Goal: Information Seeking & Learning: Learn about a topic

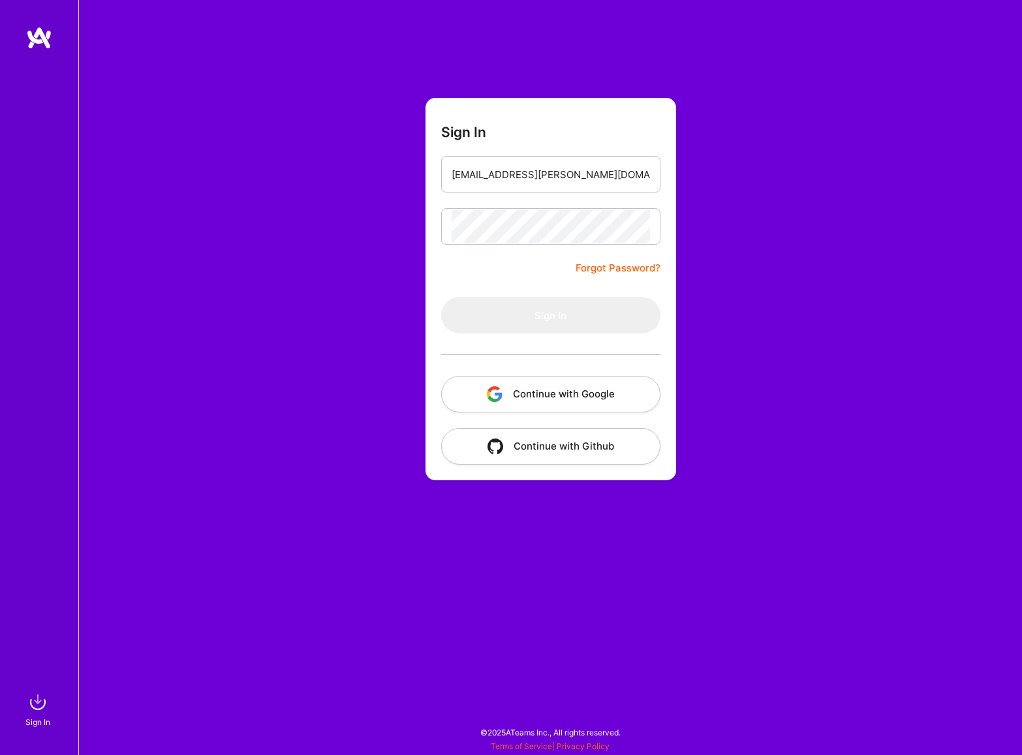
click at [580, 177] on input "[EMAIL_ADDRESS][PERSON_NAME][DOMAIN_NAME]" at bounding box center [551, 174] width 198 height 33
click at [578, 177] on input "[EMAIL_ADDRESS][PERSON_NAME][DOMAIN_NAME]" at bounding box center [551, 174] width 198 height 33
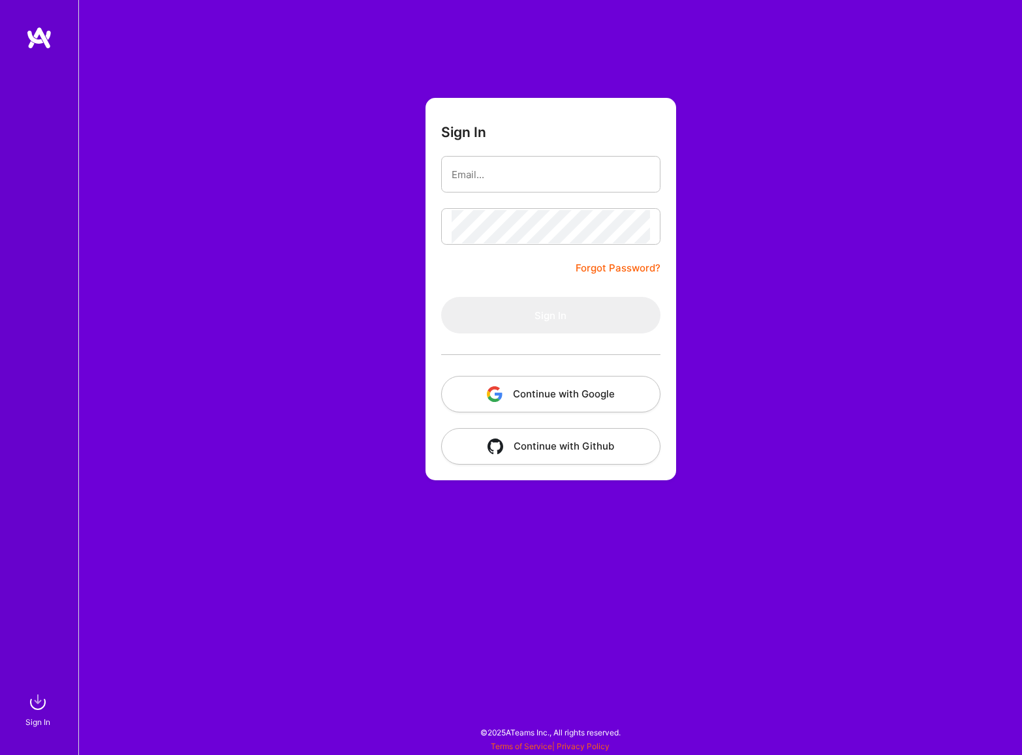
click at [262, 227] on div "Sign In Forgot Password? Sign In Continue with Google Continue with Github" at bounding box center [550, 377] width 944 height 755
click at [494, 172] on input "email" at bounding box center [551, 174] width 198 height 33
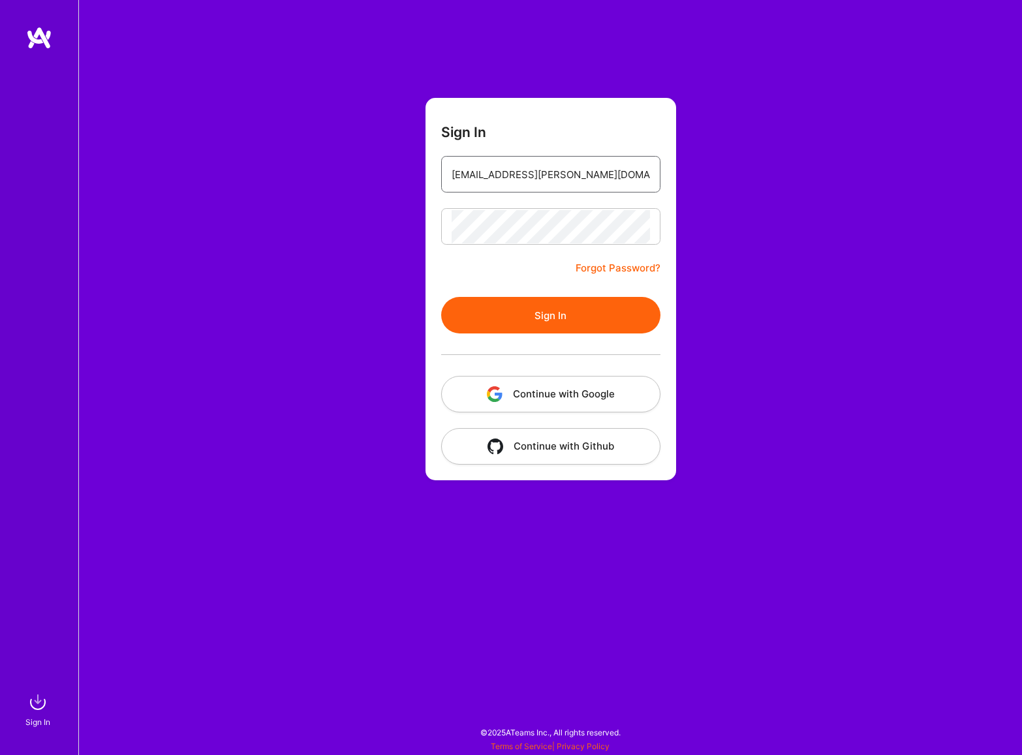
type input "[EMAIL_ADDRESS][PERSON_NAME][DOMAIN_NAME]"
click at [541, 315] on button "Sign In" at bounding box center [550, 315] width 219 height 37
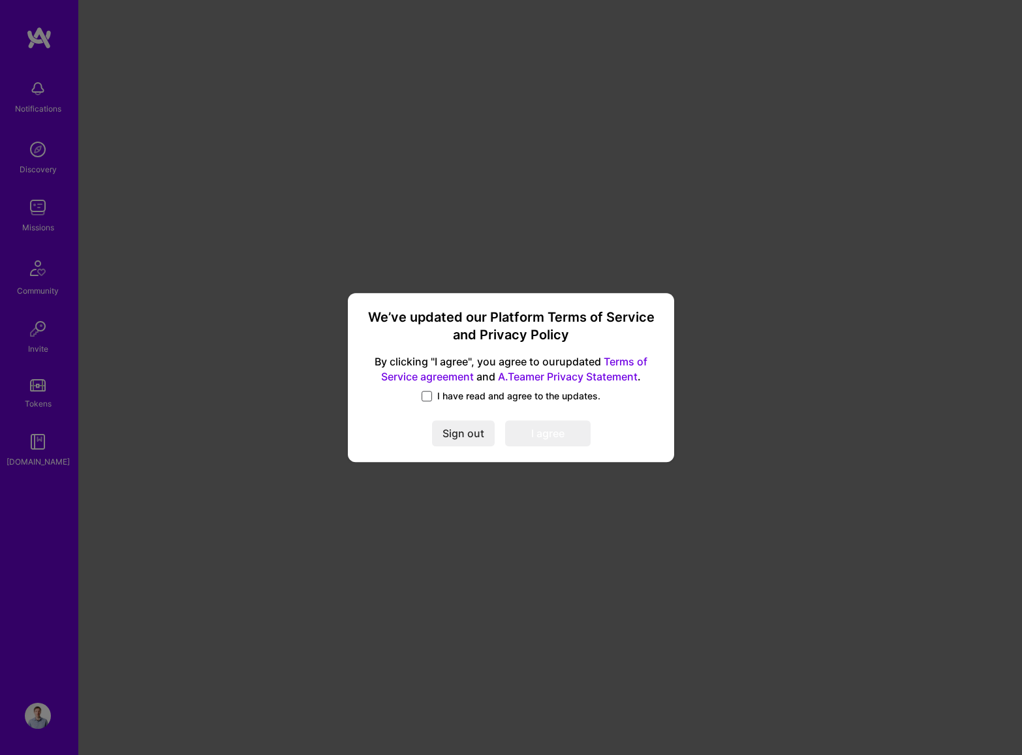
click at [430, 397] on span at bounding box center [427, 396] width 10 height 10
click at [0, 0] on input "I have read and agree to the updates." at bounding box center [0, 0] width 0 height 0
click at [539, 436] on button "I agree" at bounding box center [548, 434] width 86 height 26
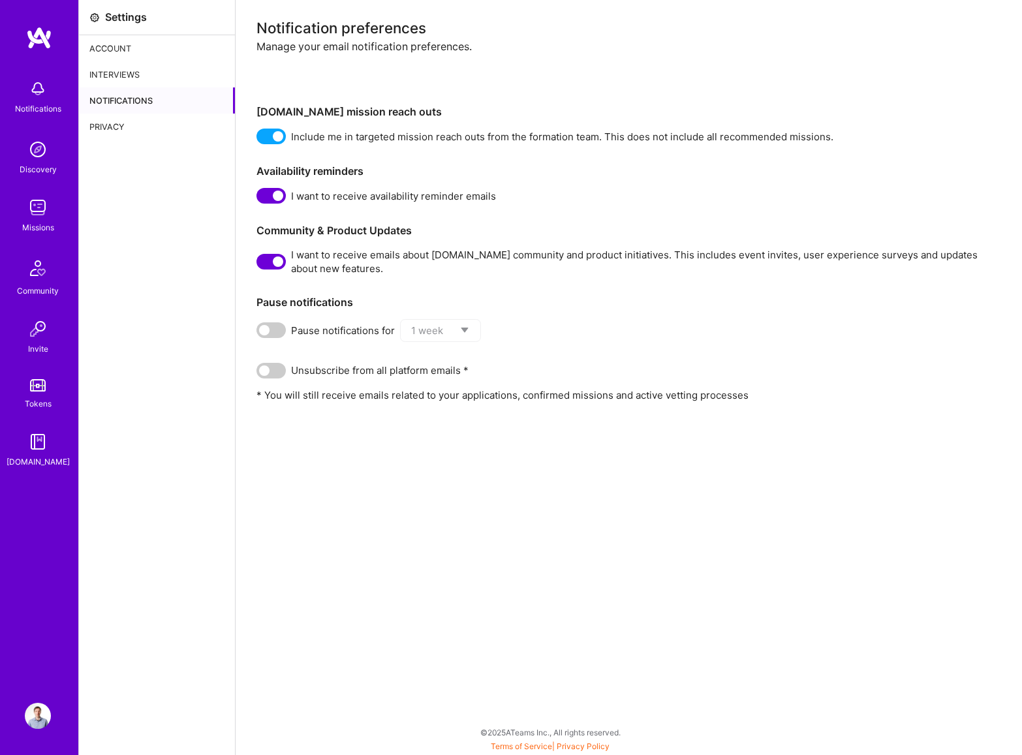
click at [32, 208] on img at bounding box center [38, 208] width 26 height 26
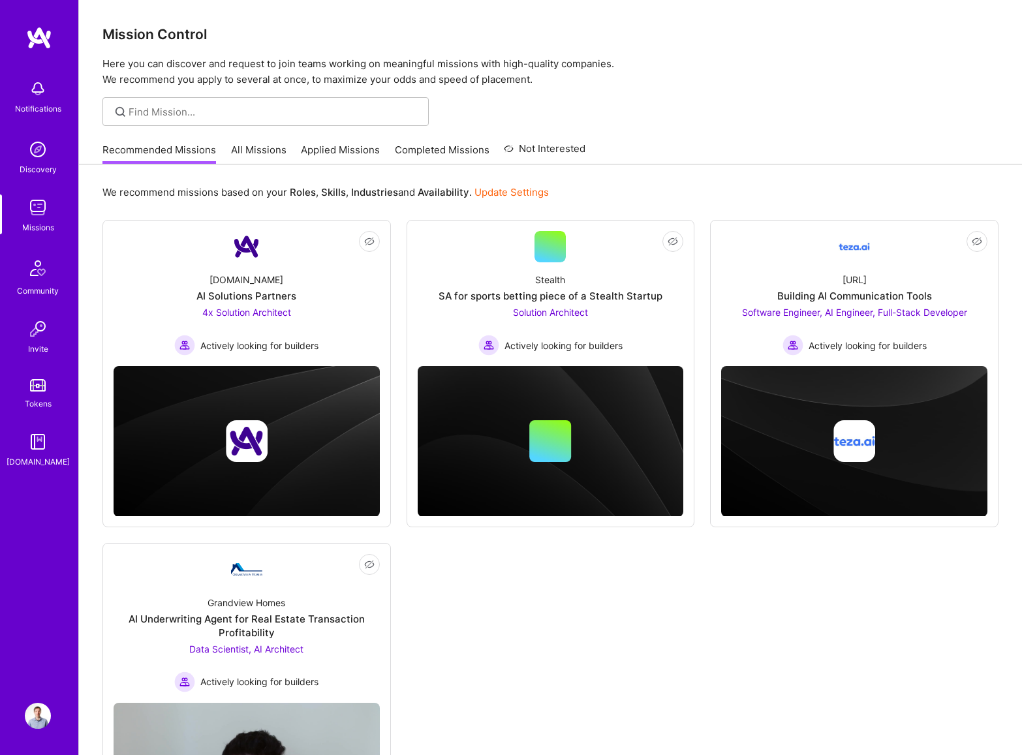
click at [240, 150] on link "All Missions" at bounding box center [258, 154] width 55 height 22
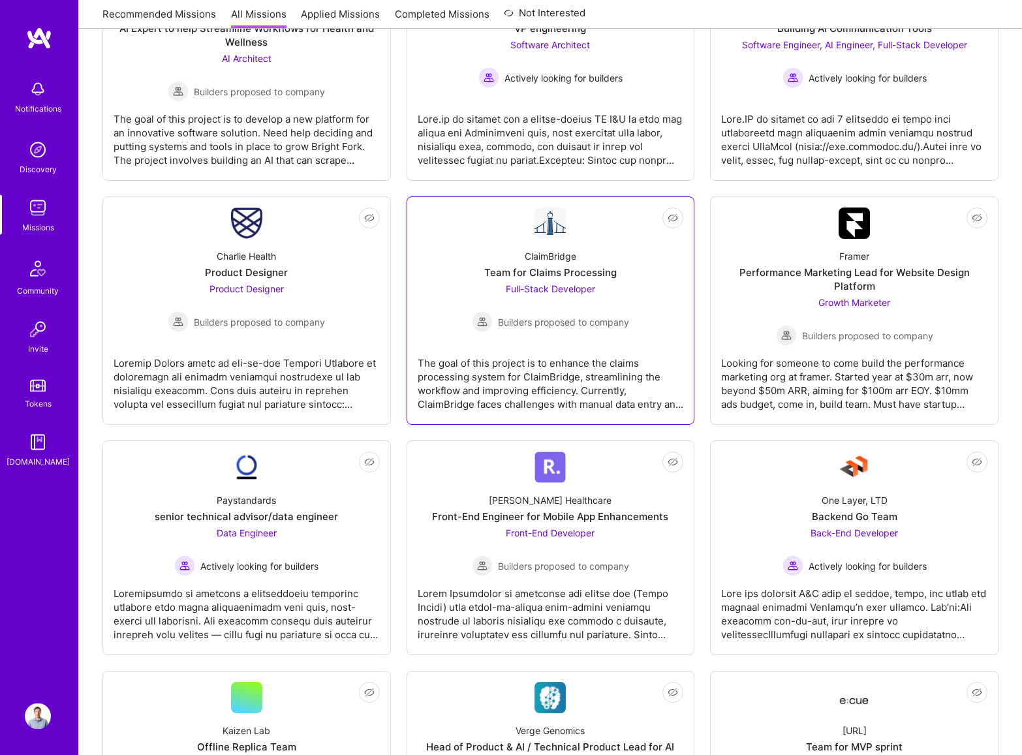
scroll to position [1191, 0]
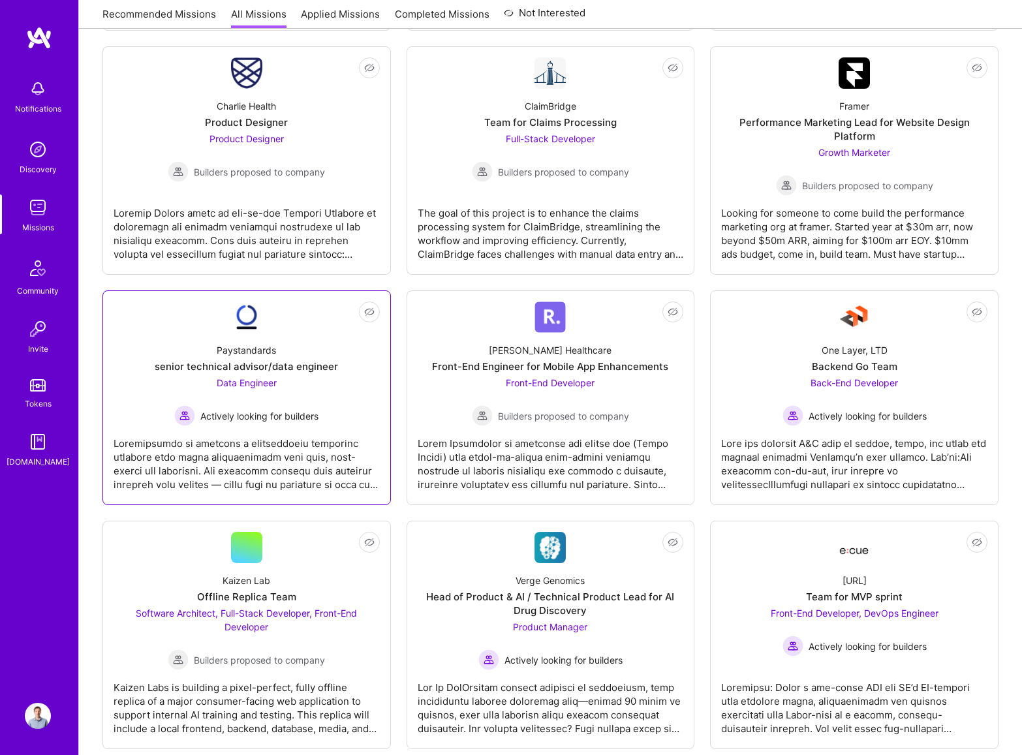
click at [249, 384] on span "Data Engineer" at bounding box center [247, 382] width 60 height 11
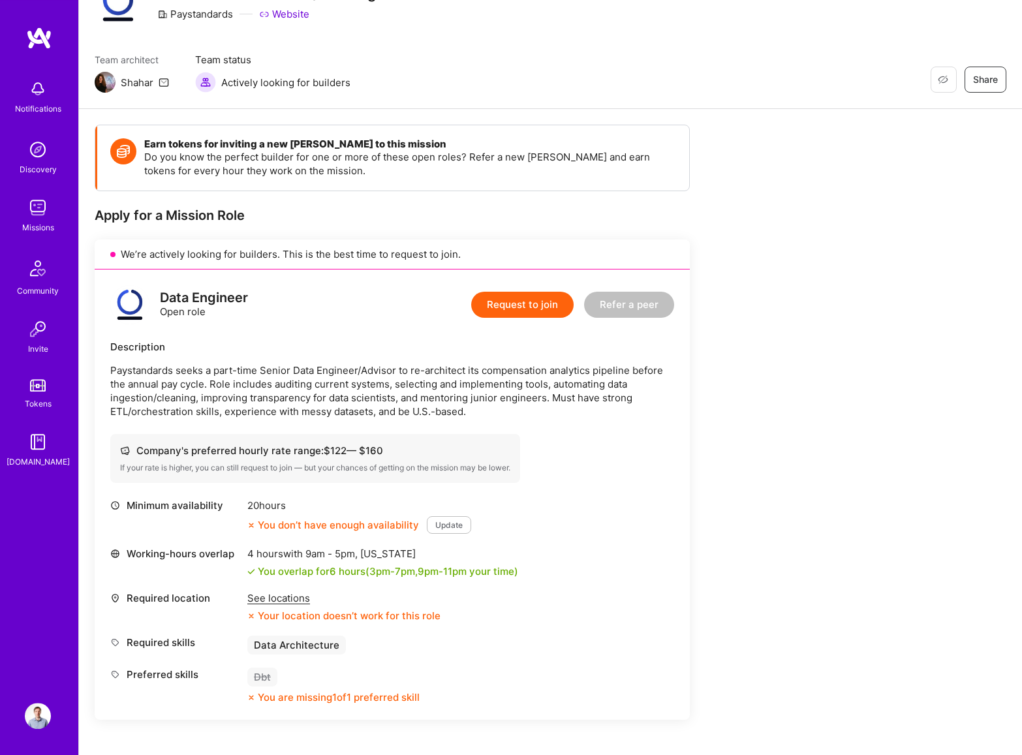
scroll to position [149, 0]
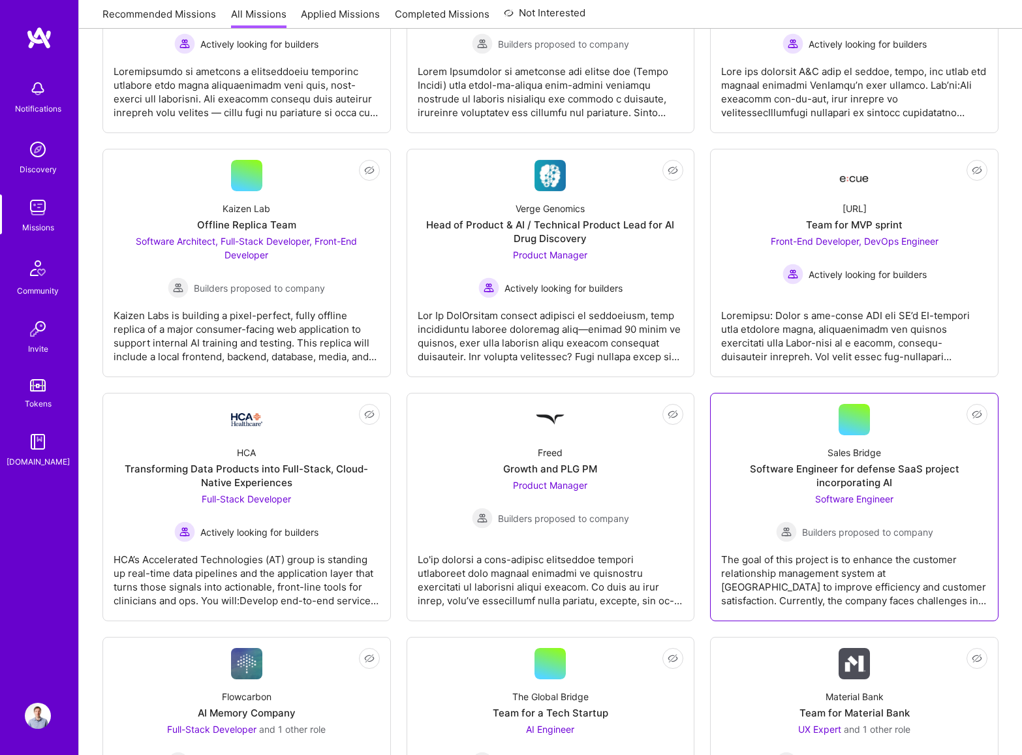
scroll to position [1786, 0]
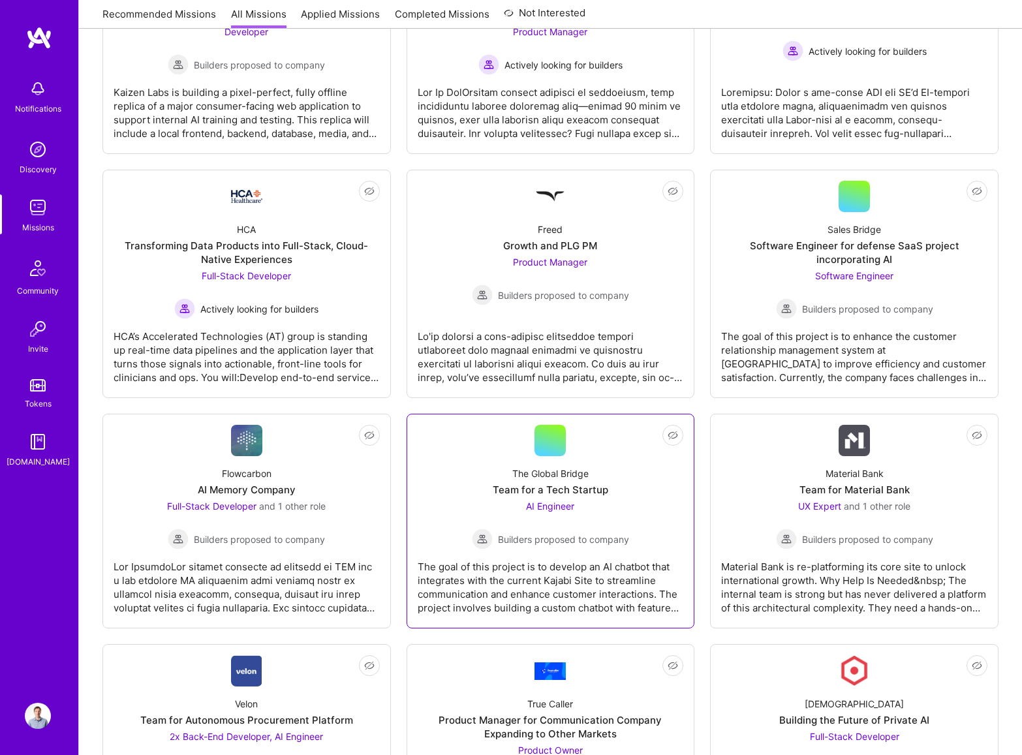
click at [554, 508] on span "AI Engineer" at bounding box center [550, 506] width 48 height 11
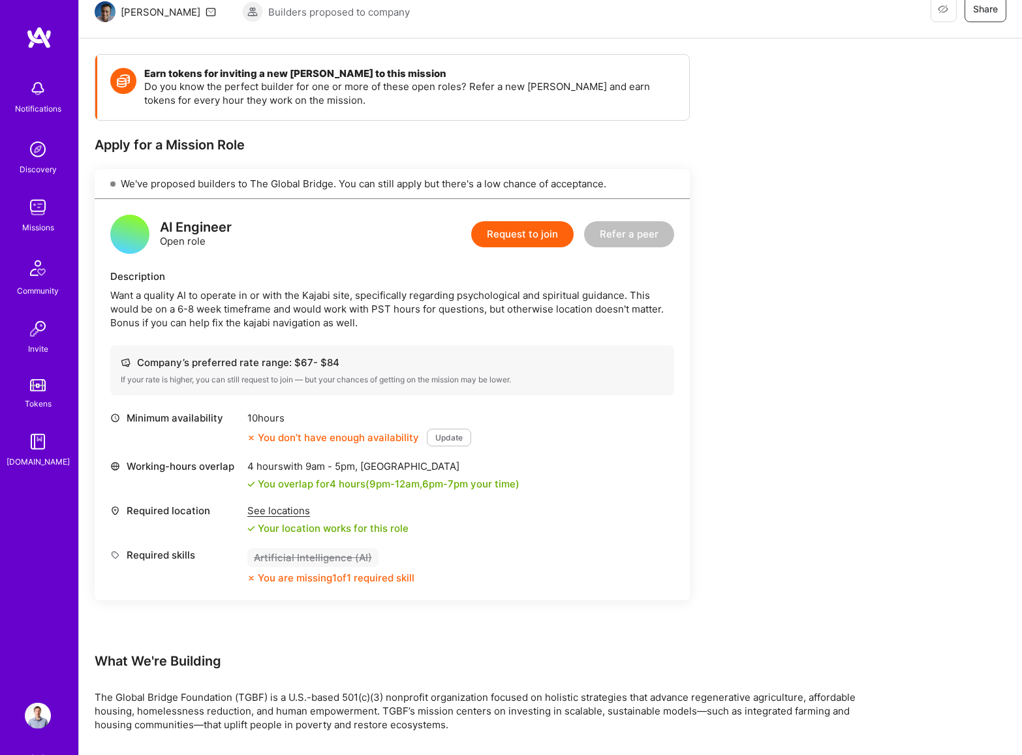
scroll to position [149, 0]
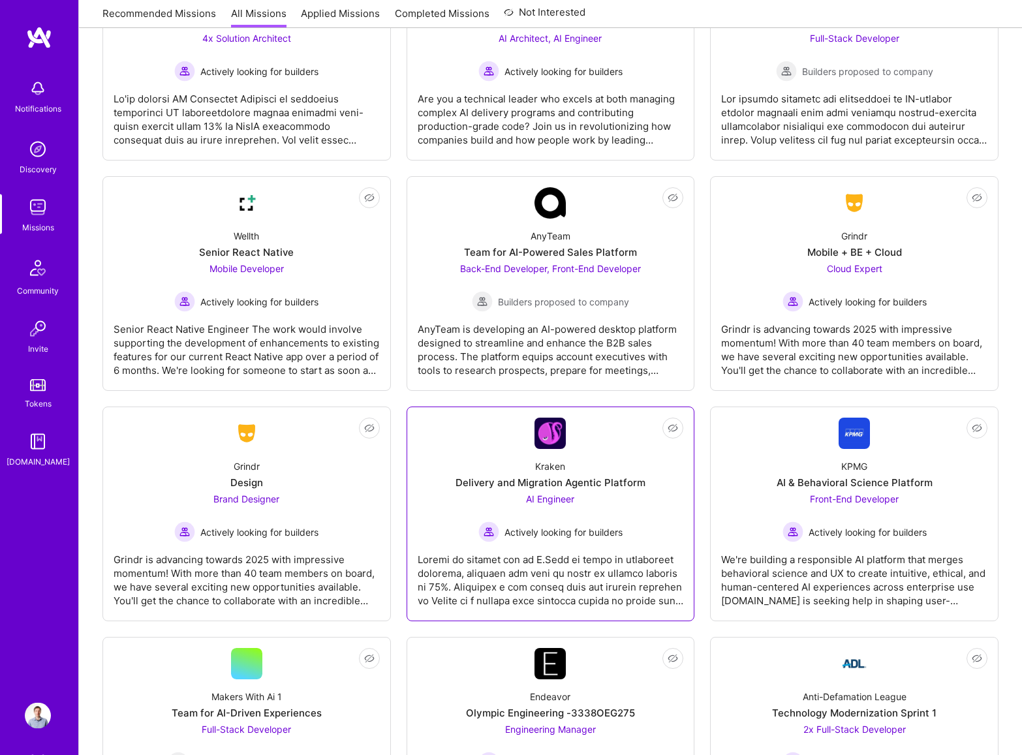
scroll to position [3052, 0]
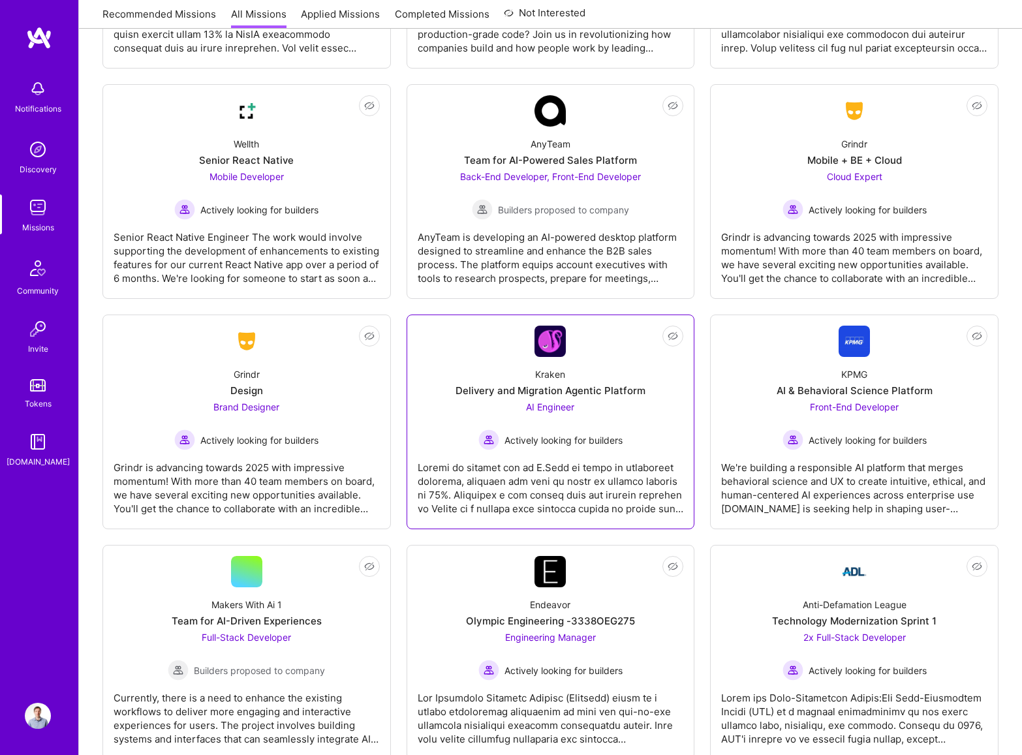
click at [546, 411] on span "AI Engineer" at bounding box center [550, 407] width 48 height 11
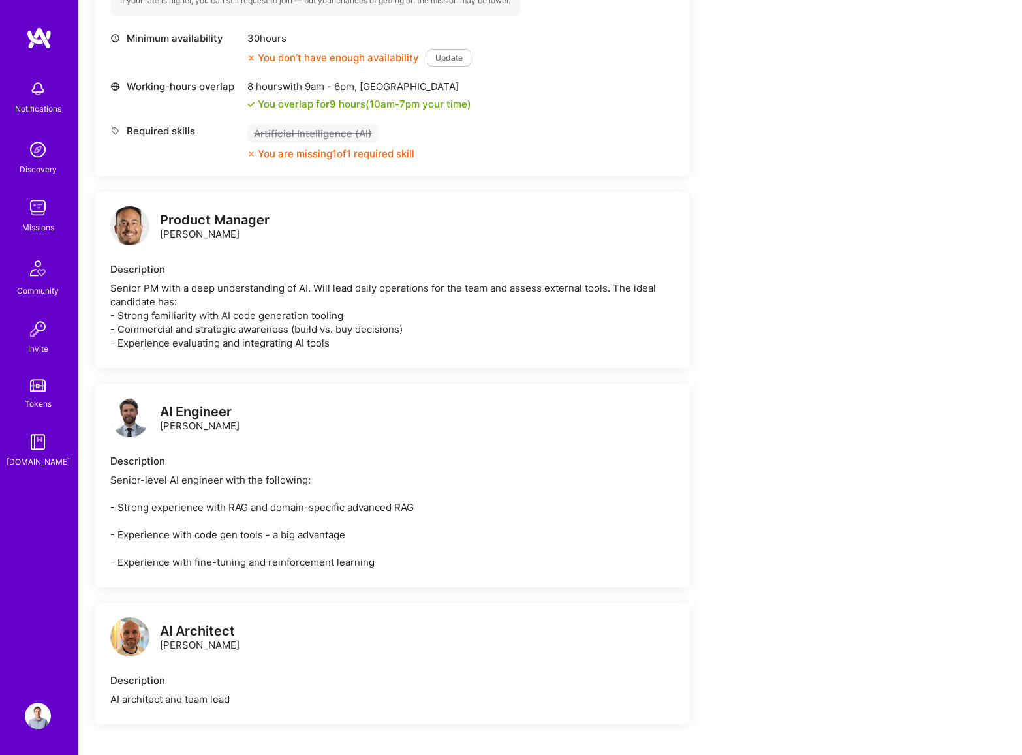
scroll to position [521, 0]
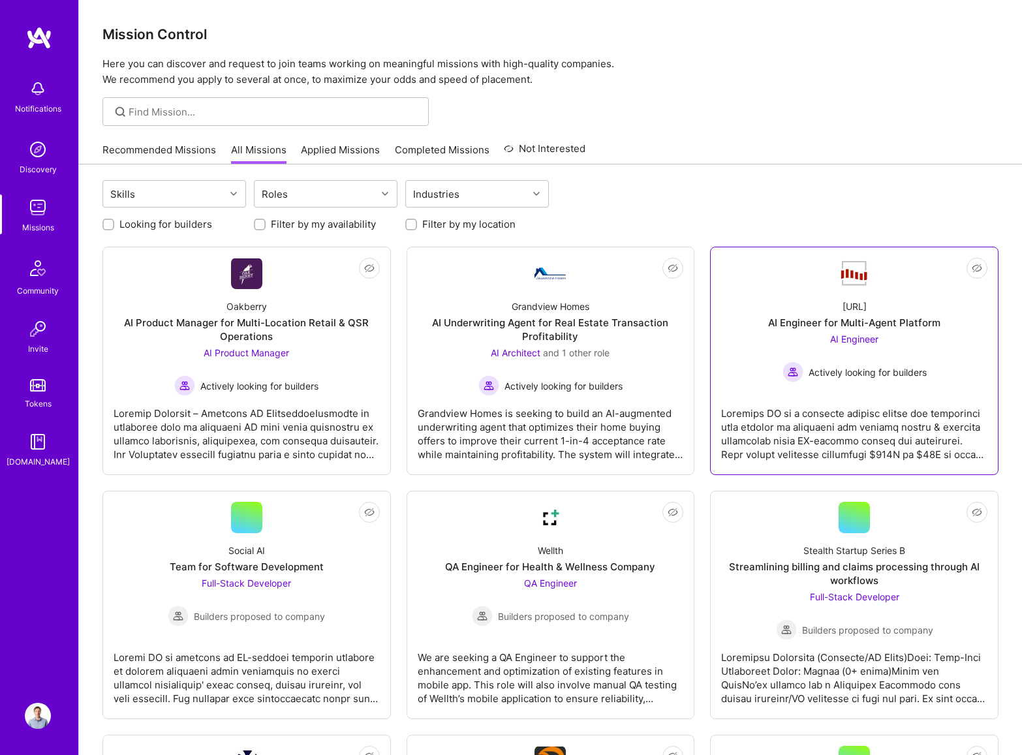
click at [852, 346] on div "AI Engineer Actively looking for builders" at bounding box center [855, 357] width 144 height 50
